Goal: Browse casually: Explore the website without a specific task or goal

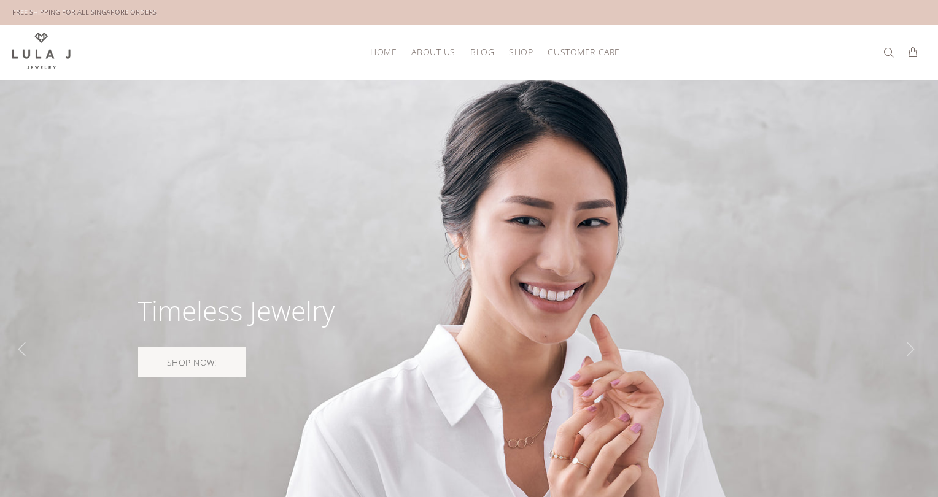
click at [429, 50] on span "About Us" at bounding box center [433, 51] width 44 height 9
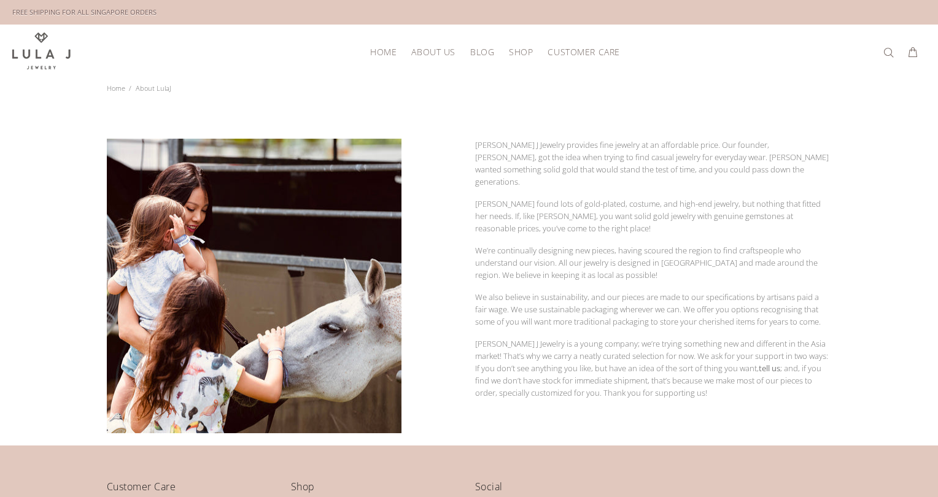
click at [522, 50] on span "Shop" at bounding box center [521, 51] width 24 height 9
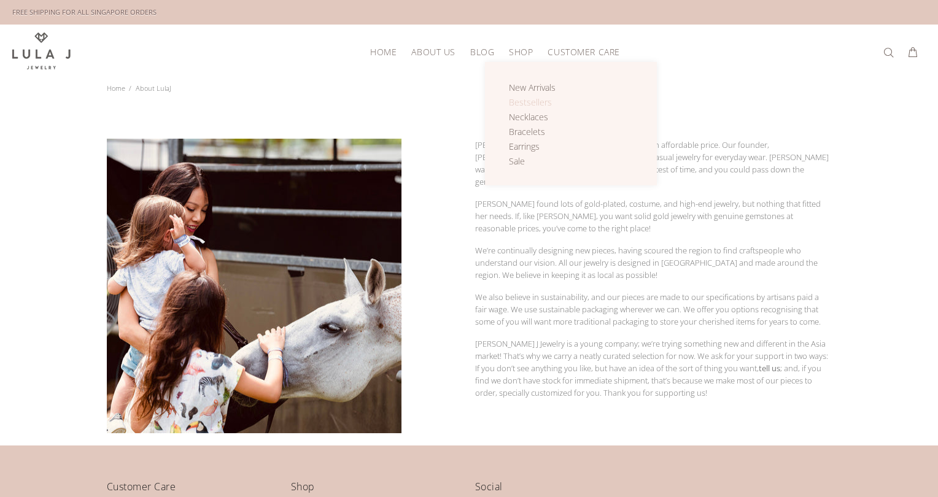
click at [536, 98] on span "Bestsellers" at bounding box center [530, 102] width 43 height 12
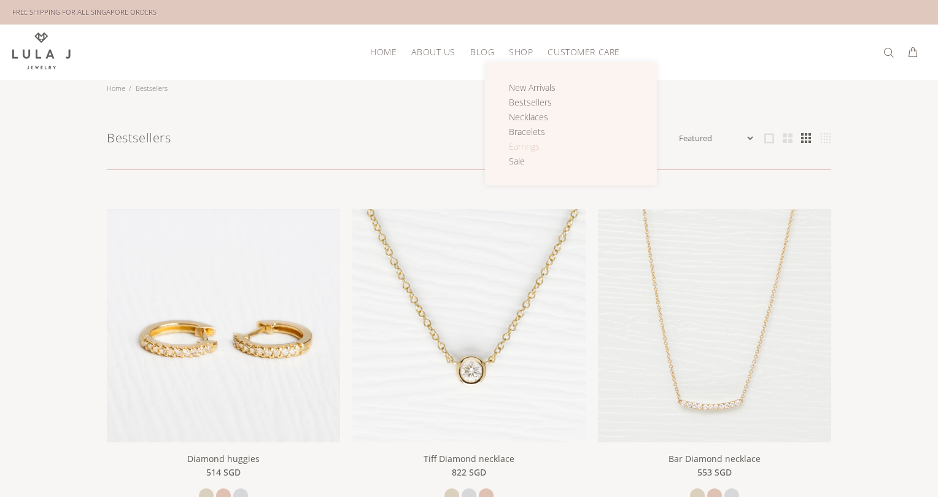
click at [526, 147] on span "Earrings" at bounding box center [524, 147] width 31 height 12
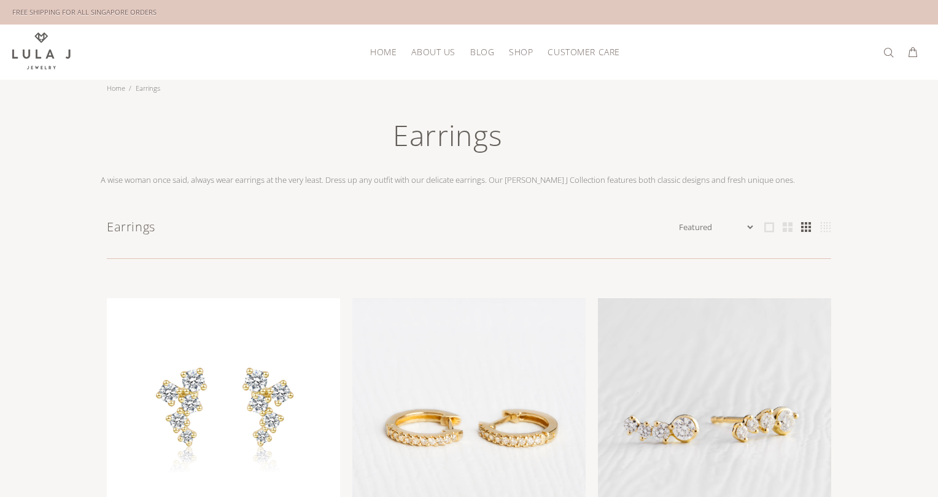
click at [373, 55] on span "HOME" at bounding box center [383, 51] width 26 height 9
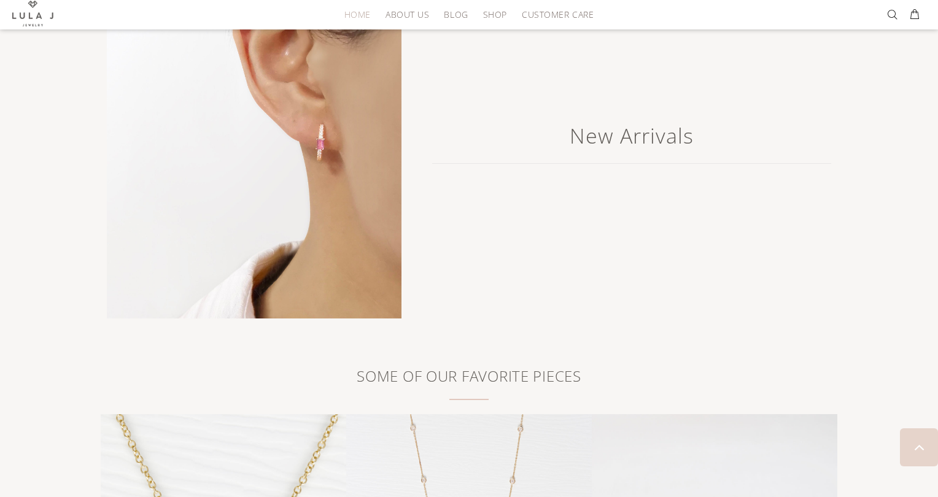
scroll to position [1467, 0]
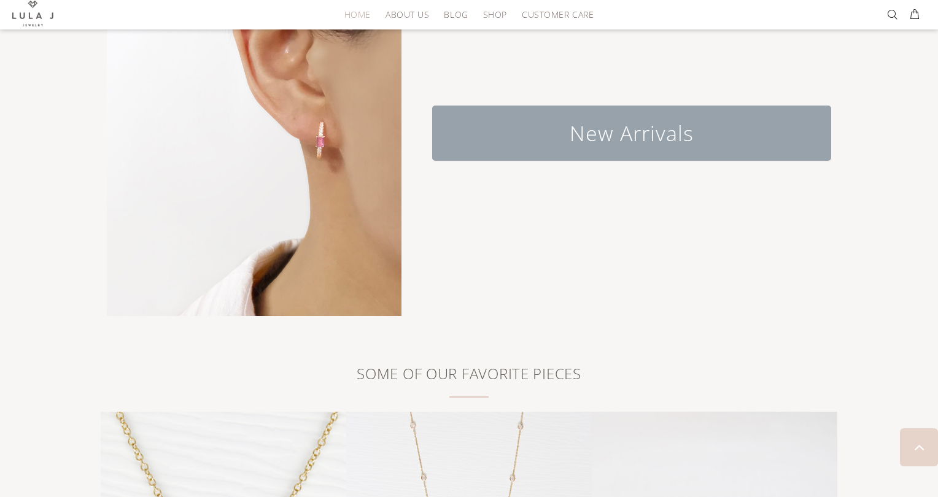
click at [622, 135] on h2 "New Arrivals" at bounding box center [631, 133] width 399 height 55
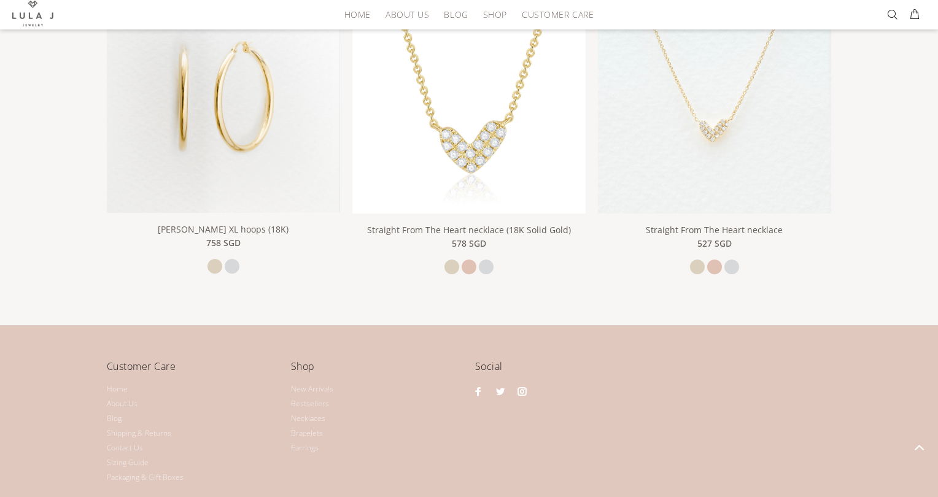
scroll to position [1011, 0]
